Goal: Task Accomplishment & Management: Use online tool/utility

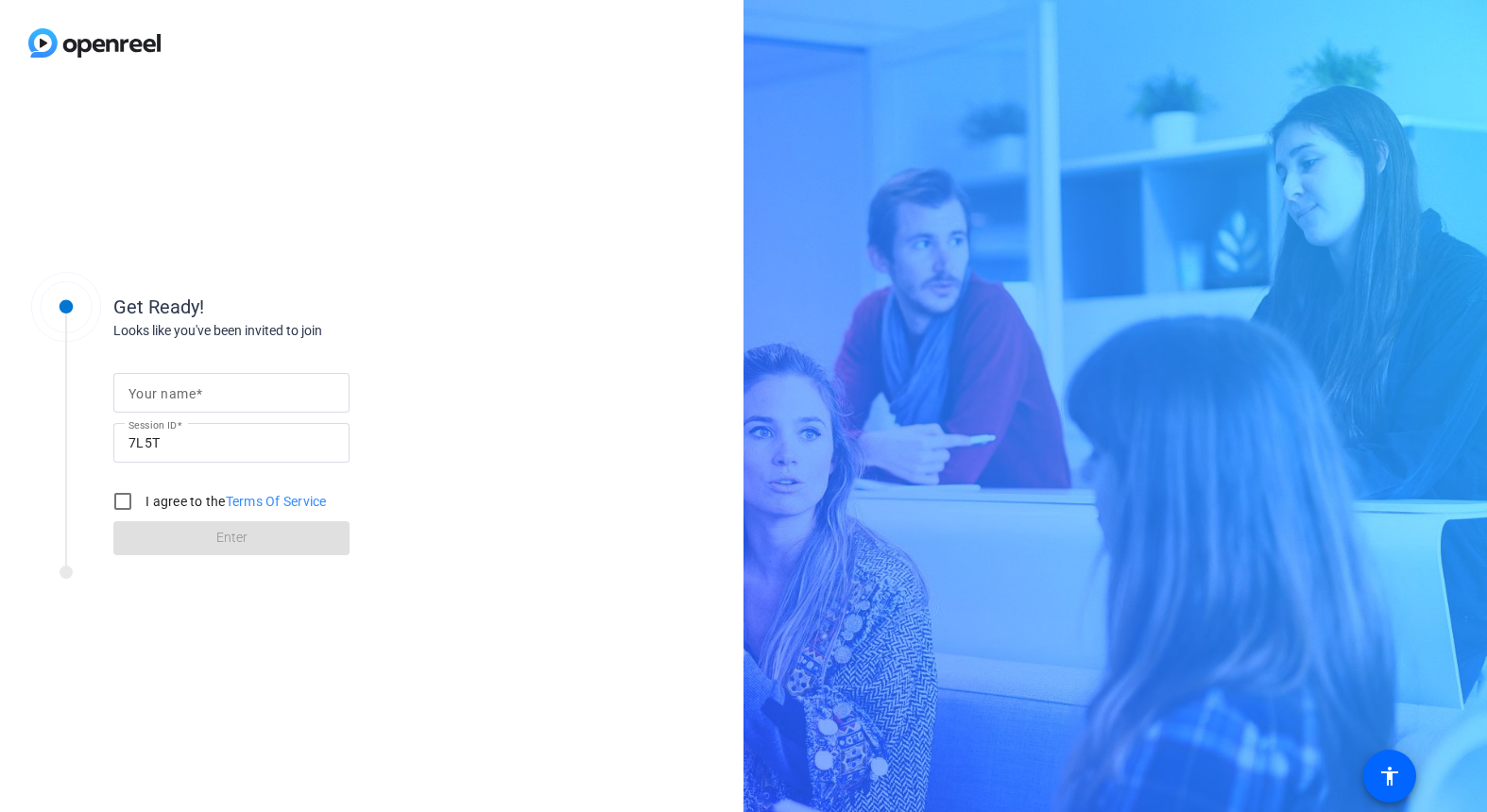
click at [188, 393] on mat-label "Your name" at bounding box center [162, 394] width 67 height 15
click at [188, 393] on input "Your name" at bounding box center [232, 393] width 206 height 23
type input "Darryn"
click at [133, 496] on input "I agree to the Terms Of Service" at bounding box center [123, 502] width 38 height 38
checkbox input "true"
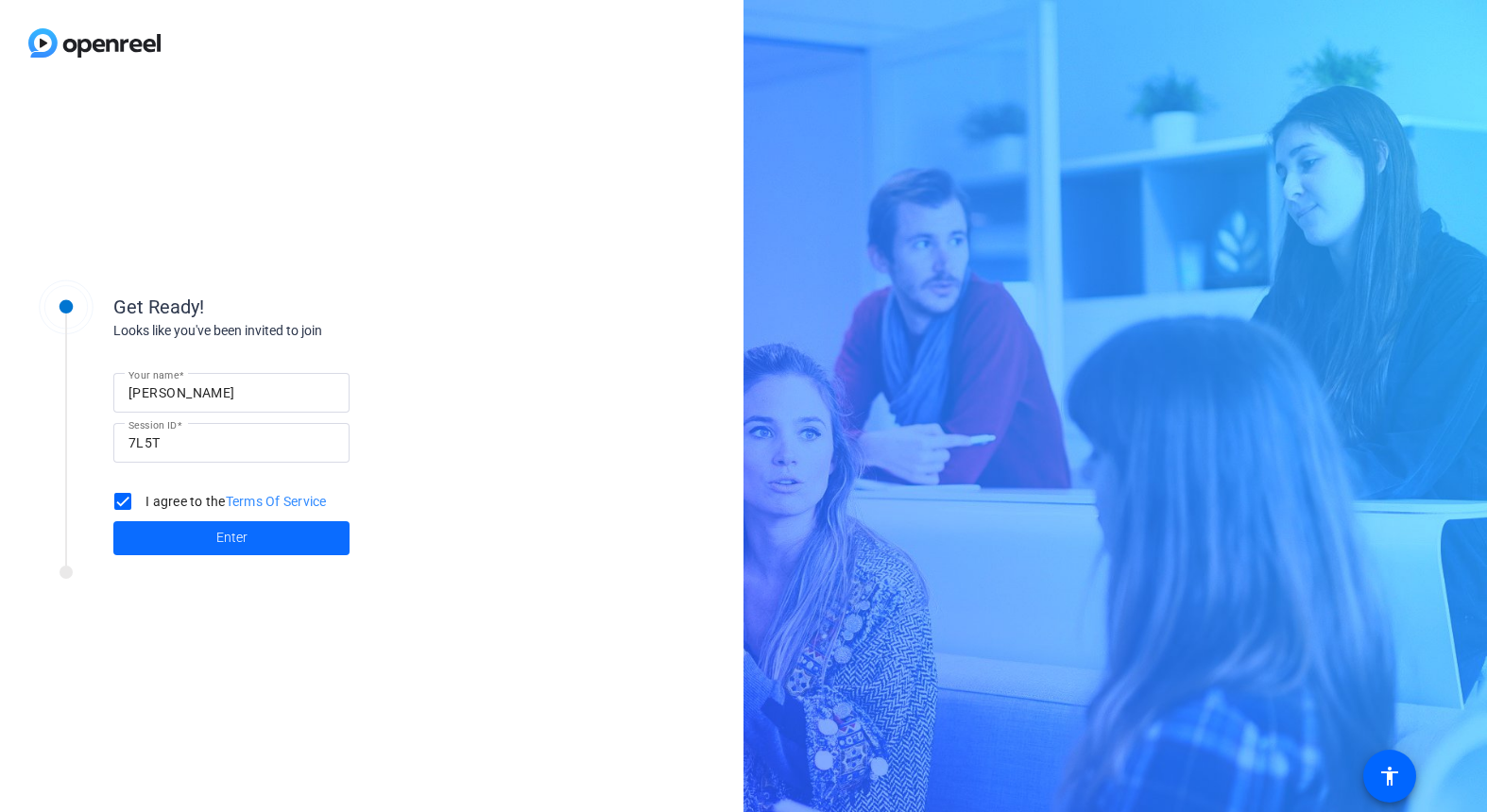
click at [196, 540] on span at bounding box center [231, 538] width 236 height 45
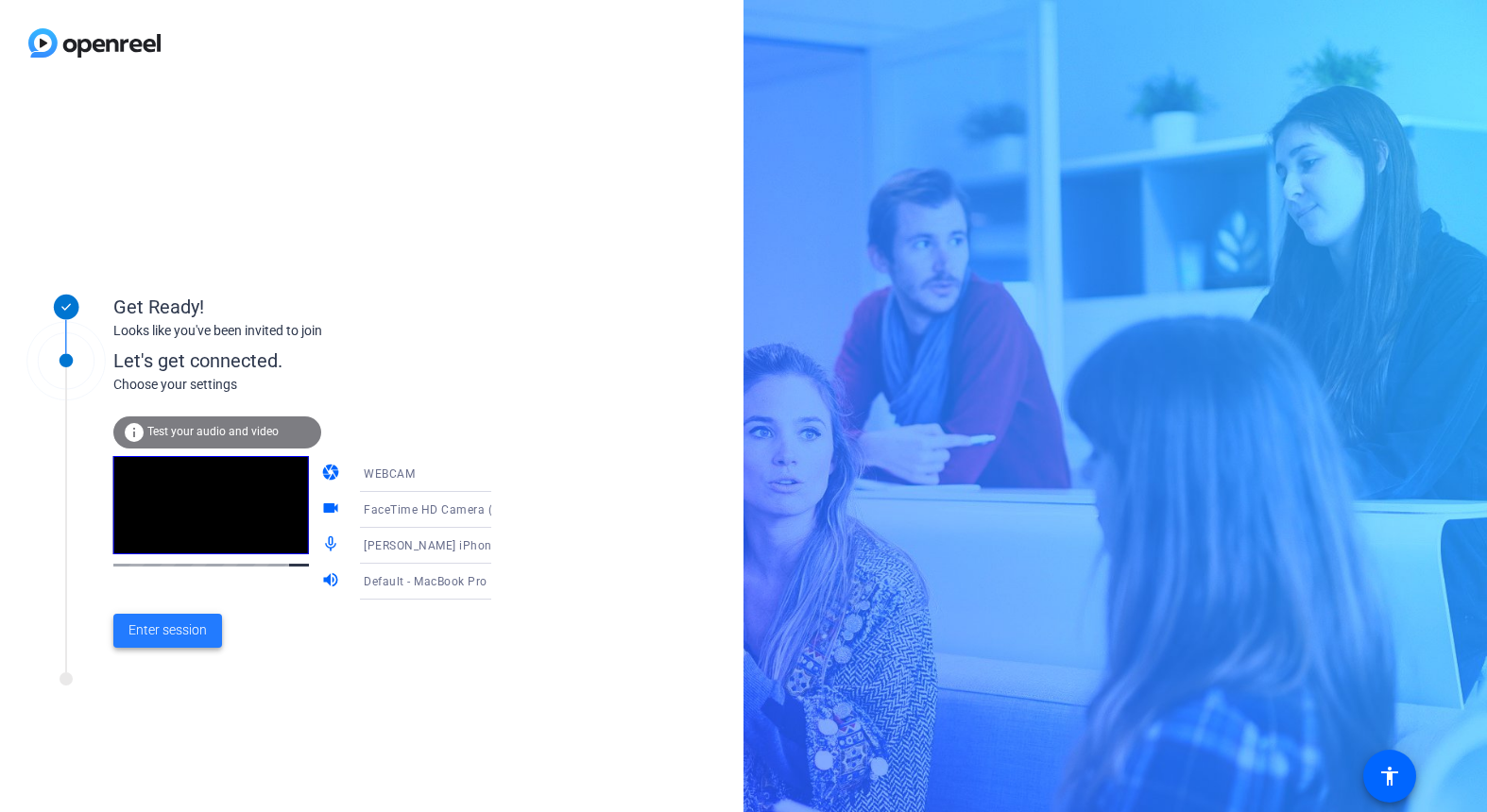
click at [191, 632] on span "Enter session" at bounding box center [168, 630] width 79 height 20
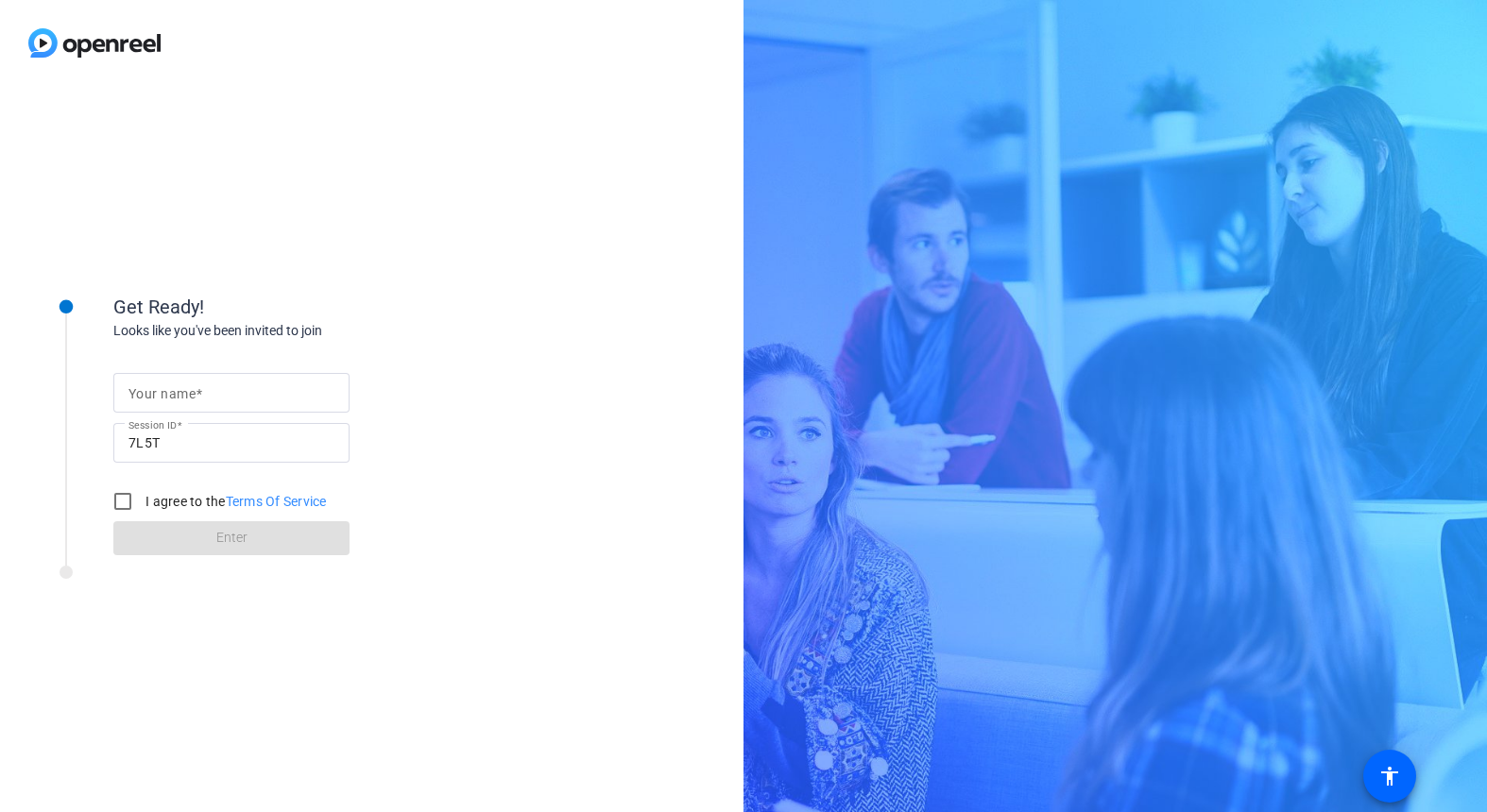
click at [173, 388] on mat-label "Your name" at bounding box center [162, 394] width 67 height 15
click at [173, 388] on input "Your name" at bounding box center [232, 393] width 206 height 23
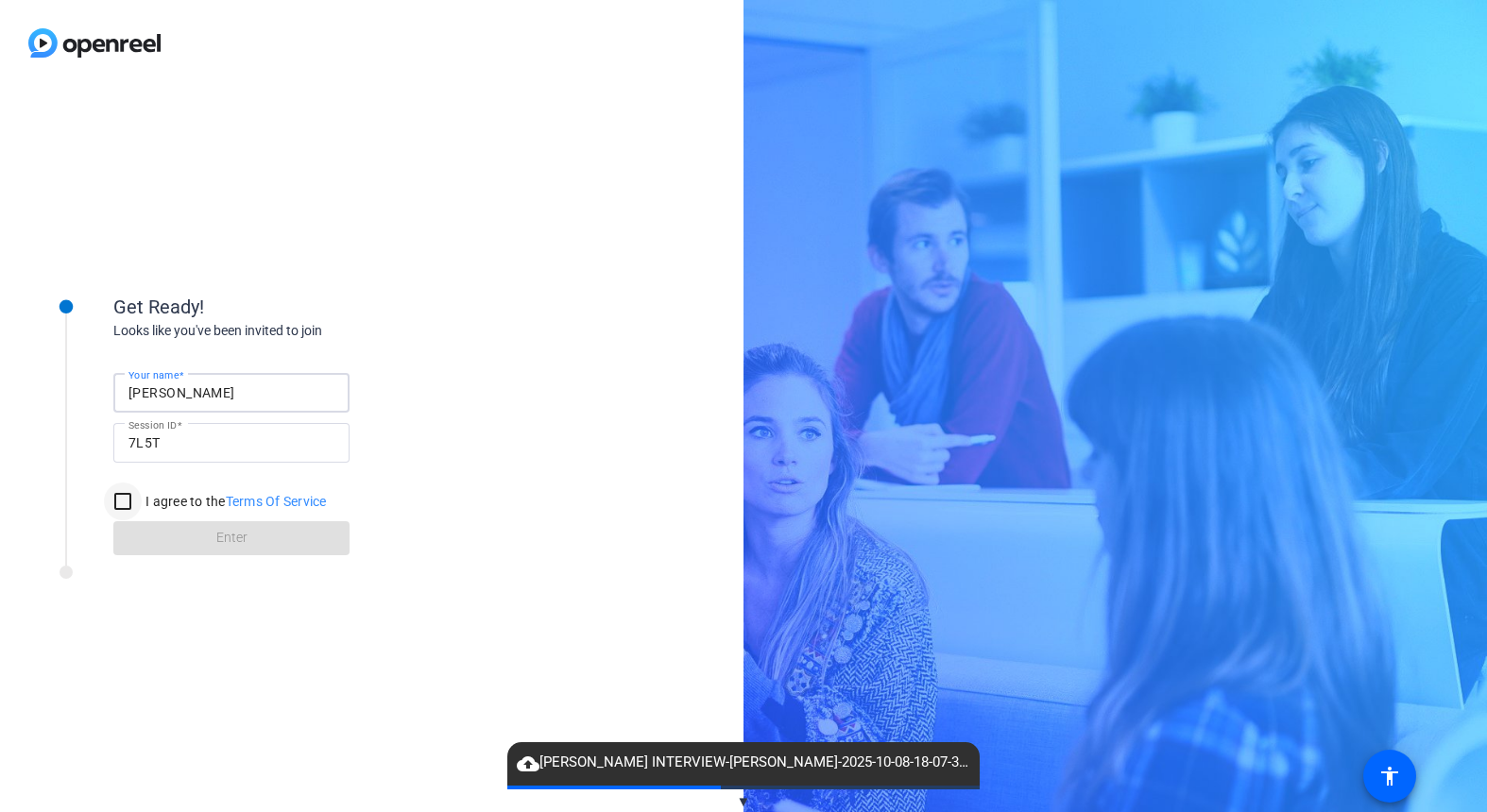
type input "[PERSON_NAME]"
click at [124, 494] on input "I agree to the Terms Of Service" at bounding box center [123, 502] width 38 height 38
checkbox input "true"
click at [214, 528] on span at bounding box center [231, 538] width 236 height 45
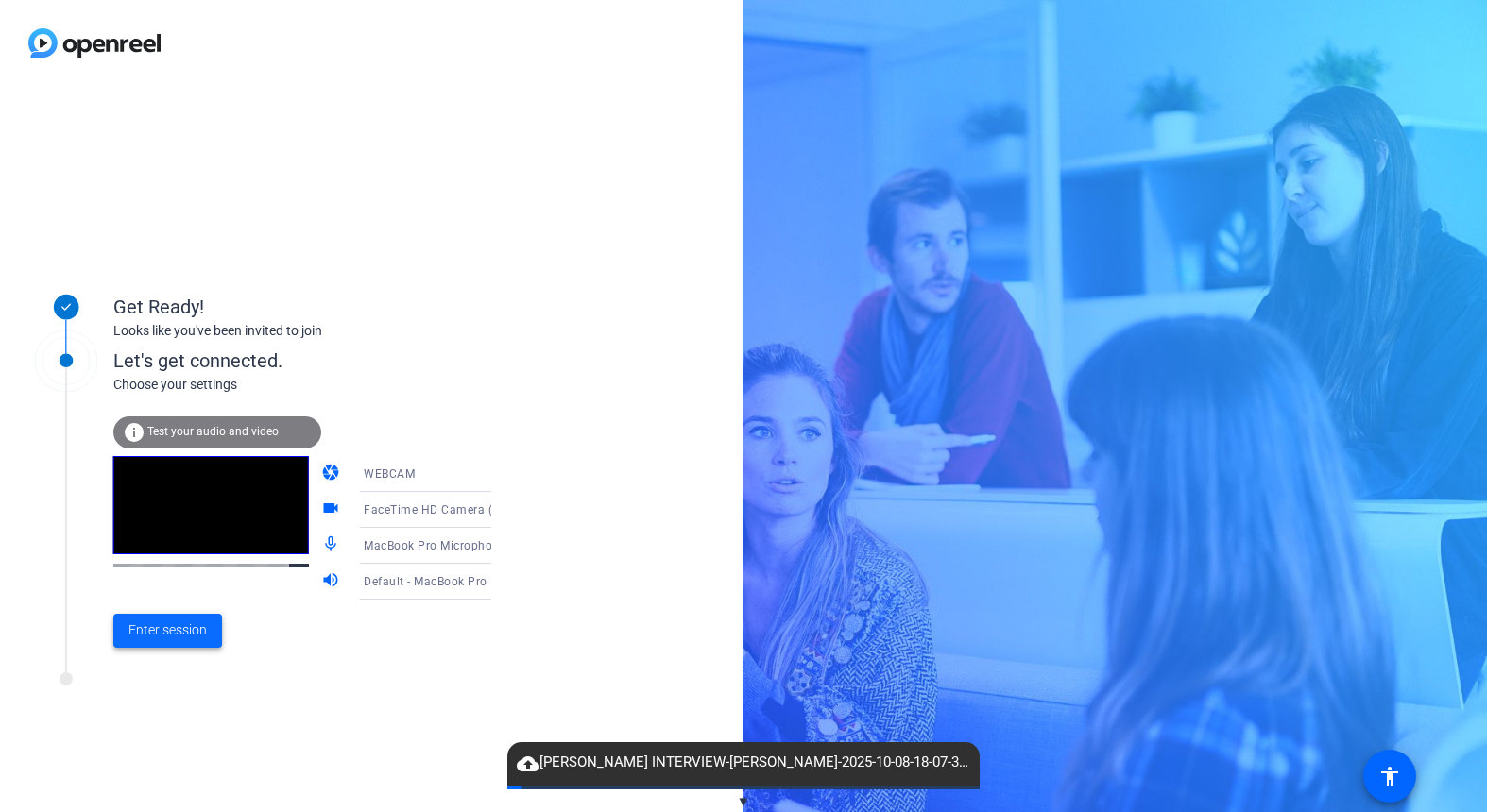
click at [155, 641] on span "Enter session" at bounding box center [168, 630] width 79 height 20
